Goal: Task Accomplishment & Management: Manage account settings

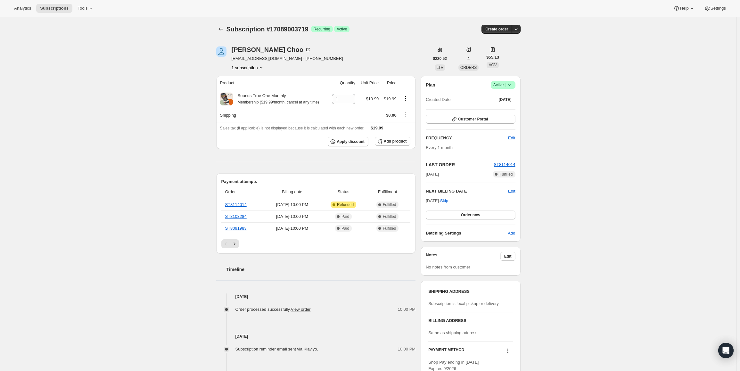
click at [506, 86] on span "Active |" at bounding box center [504, 85] width 20 height 6
click at [509, 107] on span "Cancel subscription" at bounding box center [505, 108] width 36 height 5
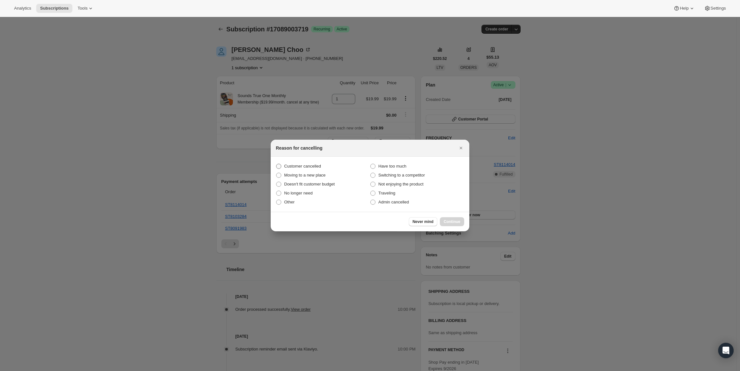
click at [295, 169] on span "Customer cancelled" at bounding box center [302, 166] width 37 height 6
click at [277, 164] on input "Customer cancelled" at bounding box center [276, 164] width 0 height 0
radio input "true"
click at [461, 222] on button "Continue" at bounding box center [452, 221] width 24 height 9
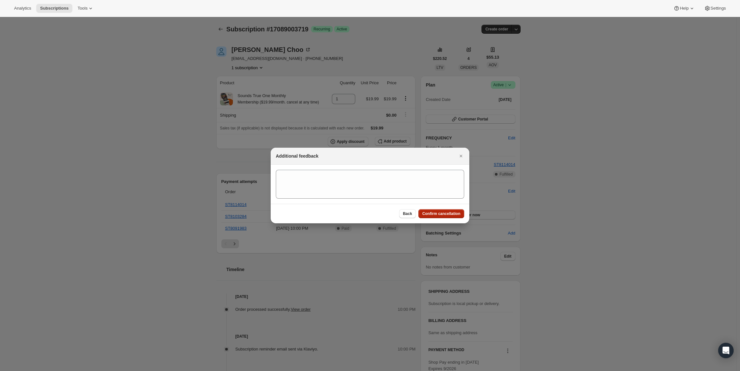
click at [460, 211] on button "Confirm cancellation" at bounding box center [442, 213] width 46 height 9
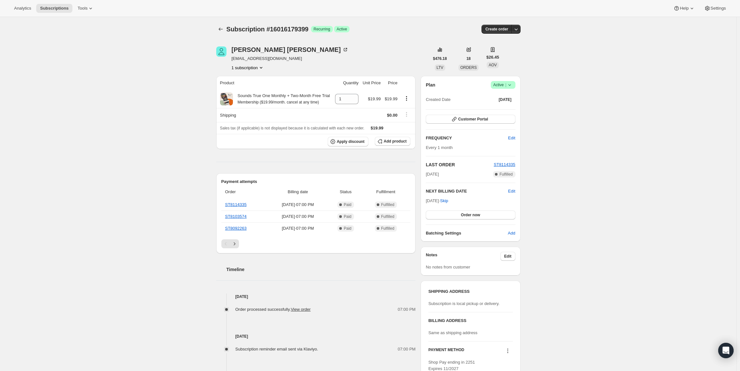
click at [501, 80] on div "Plan Success Active | Created Date [DATE] Customer Portal FREQUENCY Edit Every …" at bounding box center [471, 159] width 100 height 166
click at [501, 86] on span "Active |" at bounding box center [504, 85] width 20 height 6
click at [506, 107] on span "Cancel subscription" at bounding box center [505, 108] width 36 height 5
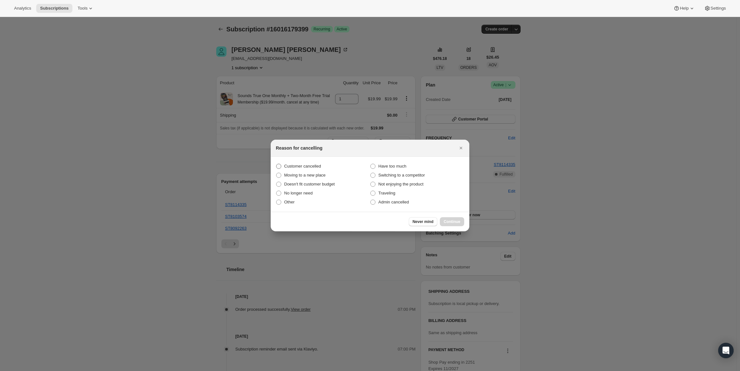
click at [312, 166] on span "Customer cancelled" at bounding box center [302, 166] width 37 height 5
click at [277, 164] on input "Customer cancelled" at bounding box center [276, 164] width 0 height 0
radio input "true"
click at [455, 219] on button "Continue" at bounding box center [452, 221] width 24 height 9
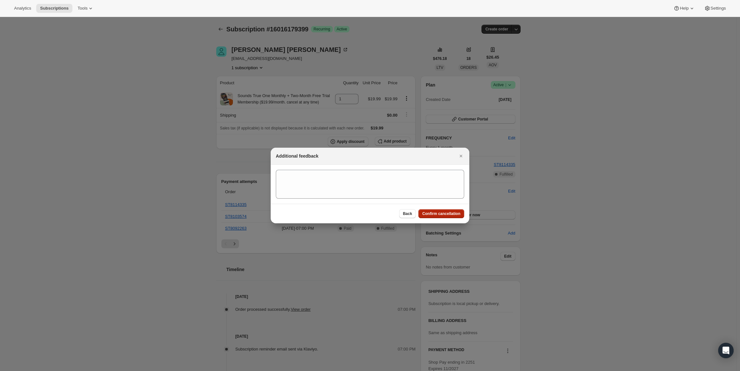
click at [455, 213] on span "Confirm cancellation" at bounding box center [441, 213] width 38 height 5
